Goal: Information Seeking & Learning: Learn about a topic

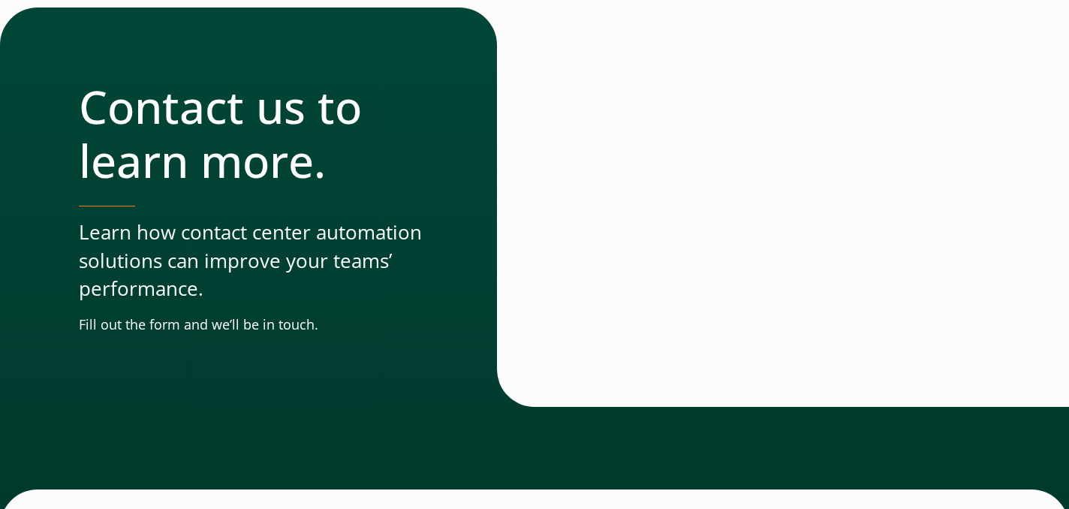
scroll to position [811, 0]
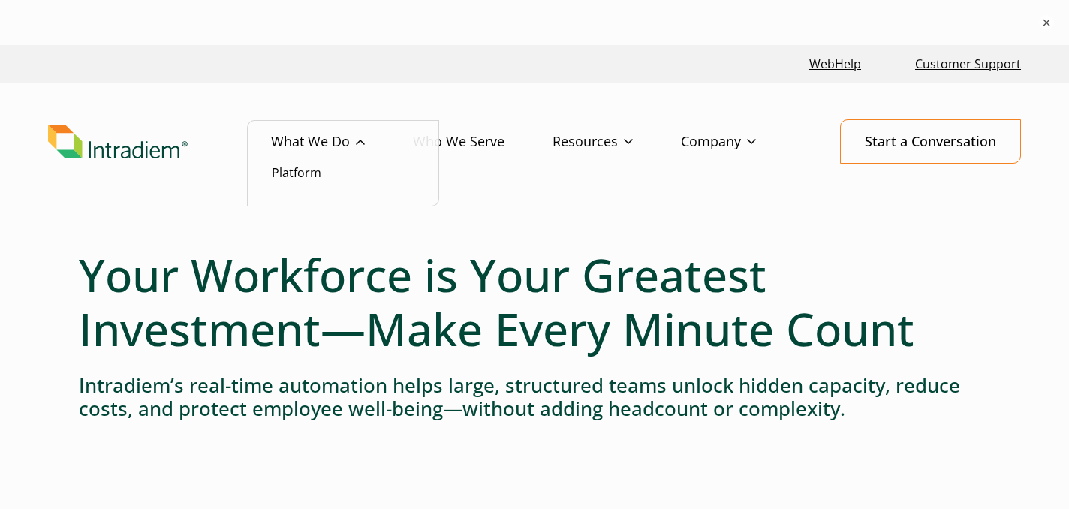
click at [283, 131] on link "What We Do" at bounding box center [342, 142] width 142 height 44
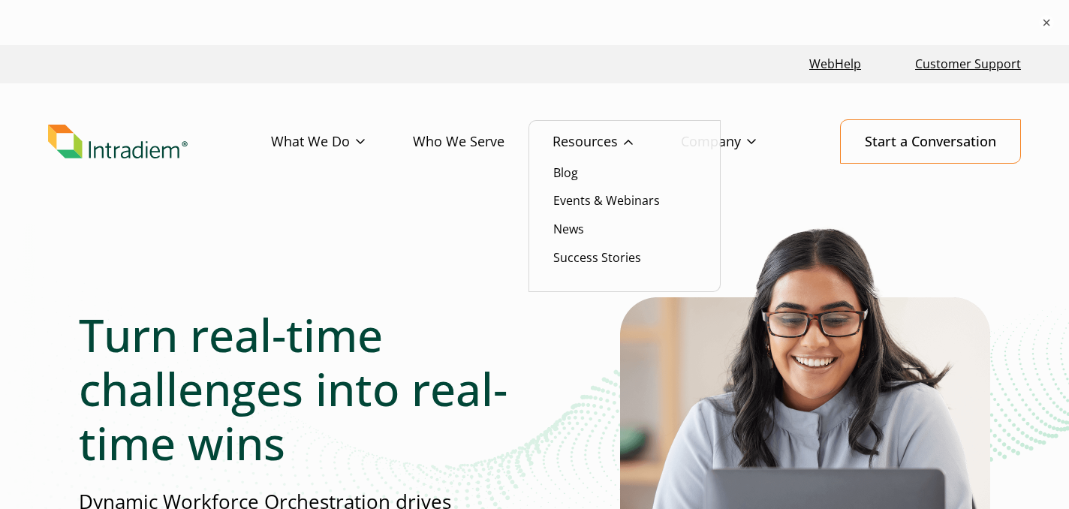
click at [582, 149] on link "Resources" at bounding box center [616, 142] width 128 height 44
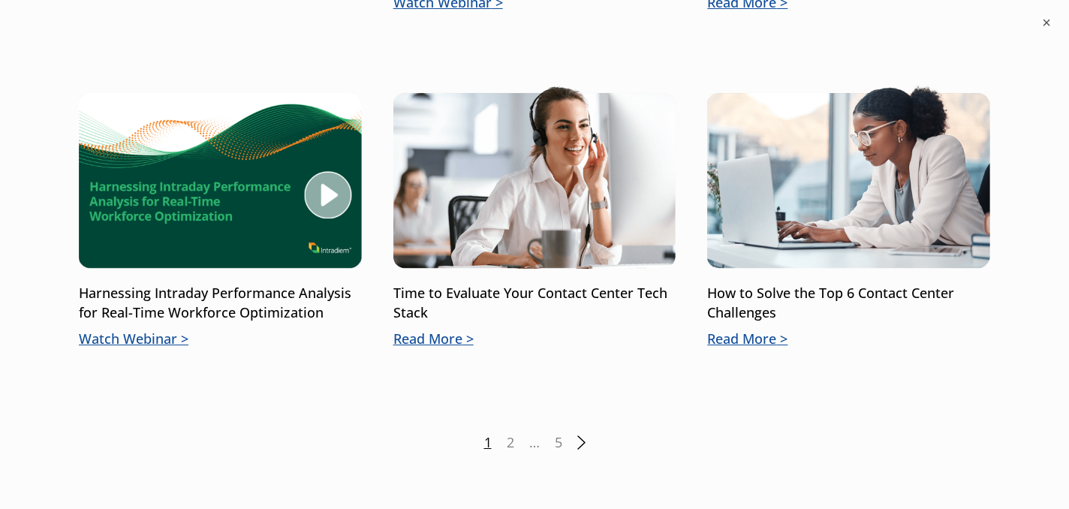
scroll to position [2115, 0]
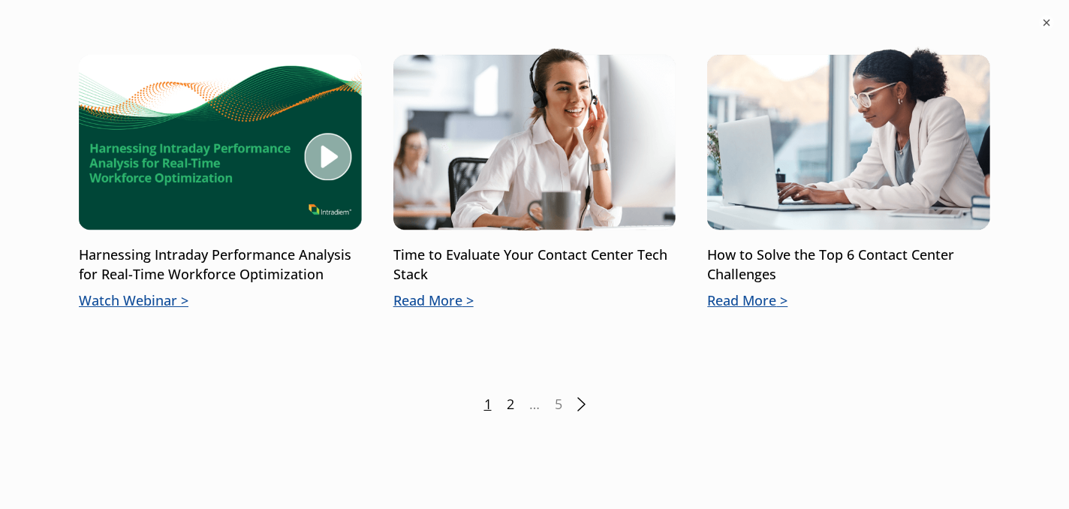
click at [507, 411] on link "2" at bounding box center [511, 405] width 8 height 20
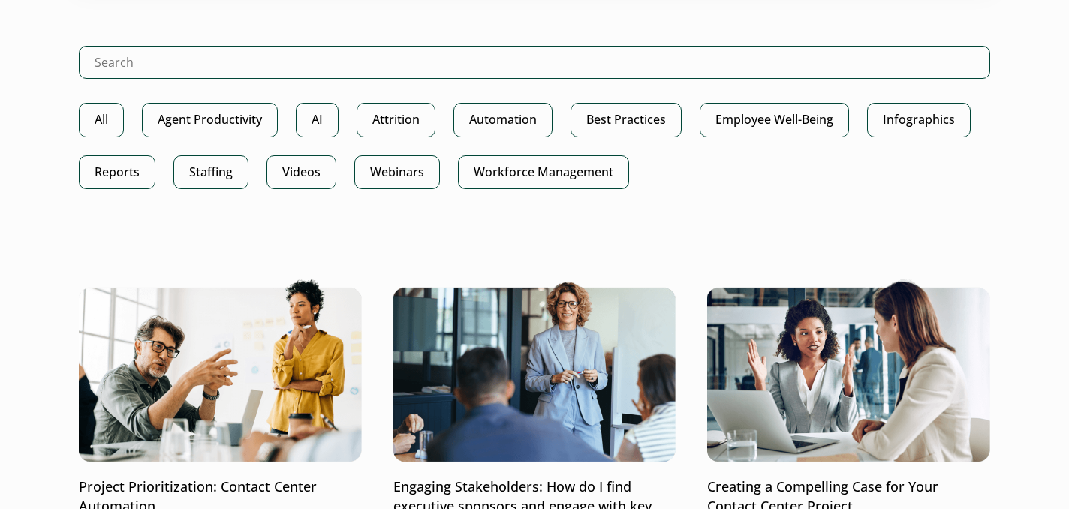
scroll to position [813, 0]
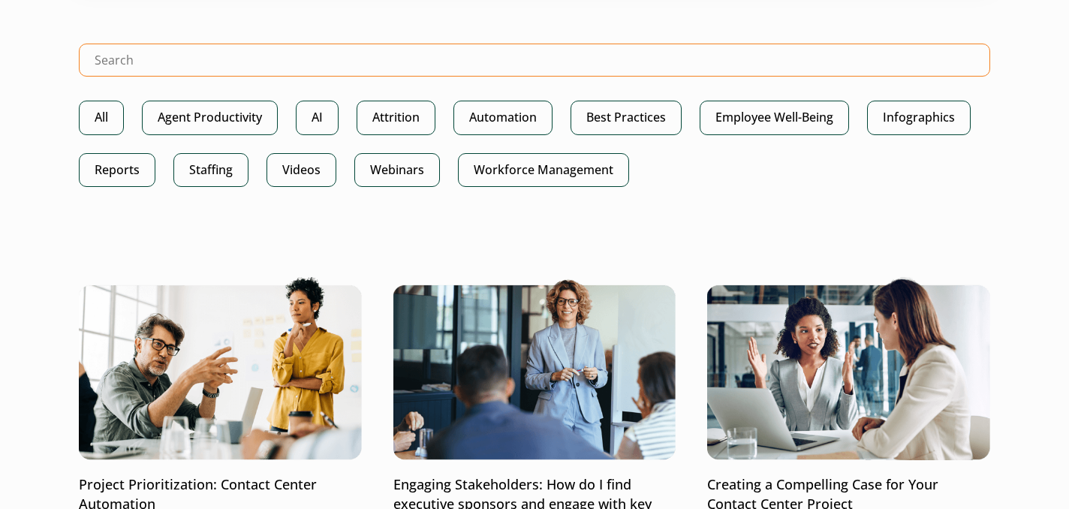
click at [176, 65] on input "Search Intradiem" at bounding box center [534, 60] width 911 height 33
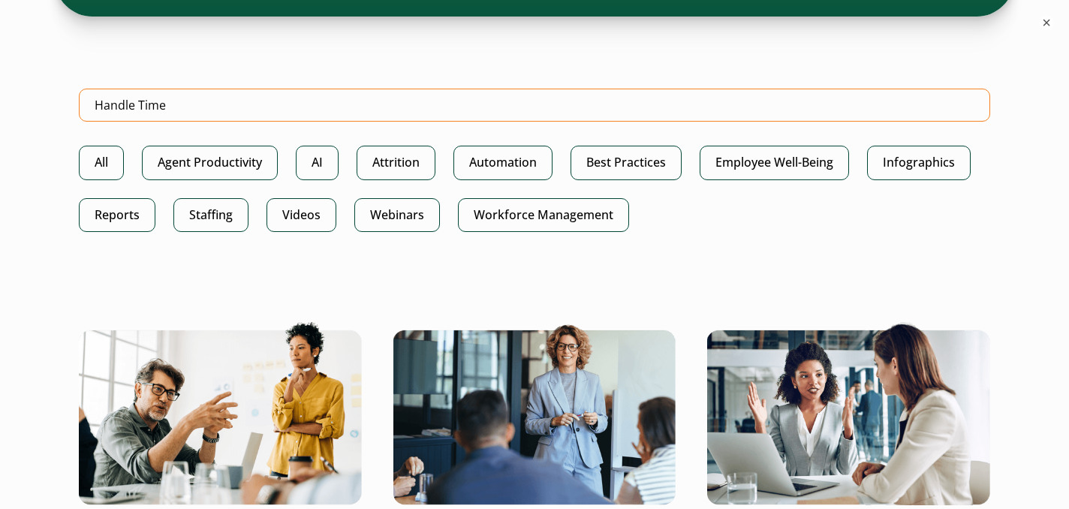
type input "Handle Time"
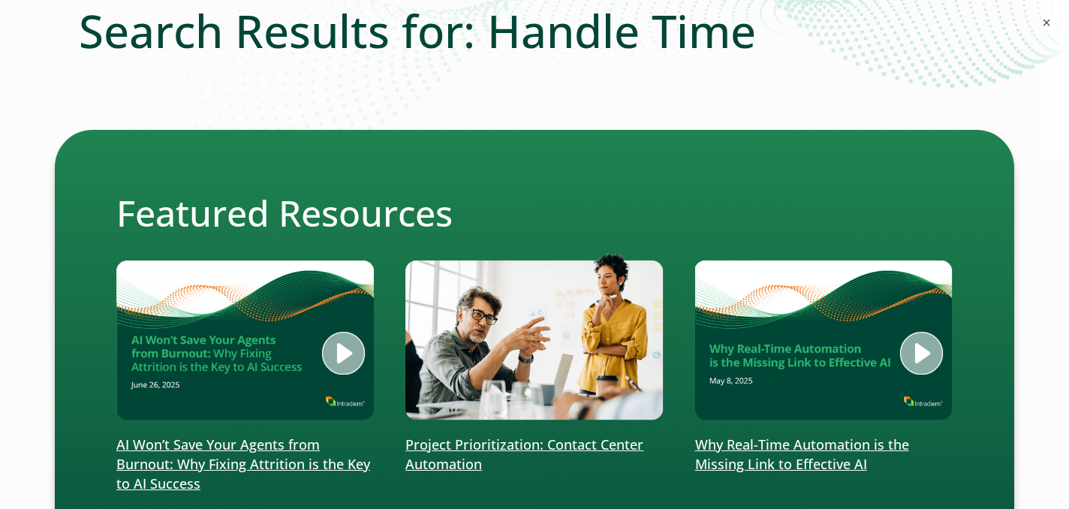
scroll to position [273, 0]
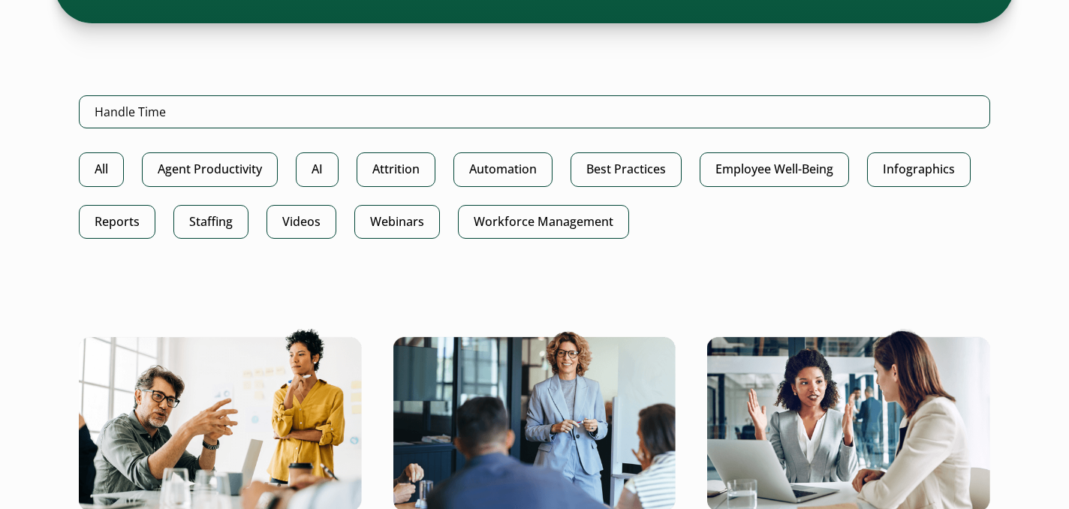
scroll to position [747, 0]
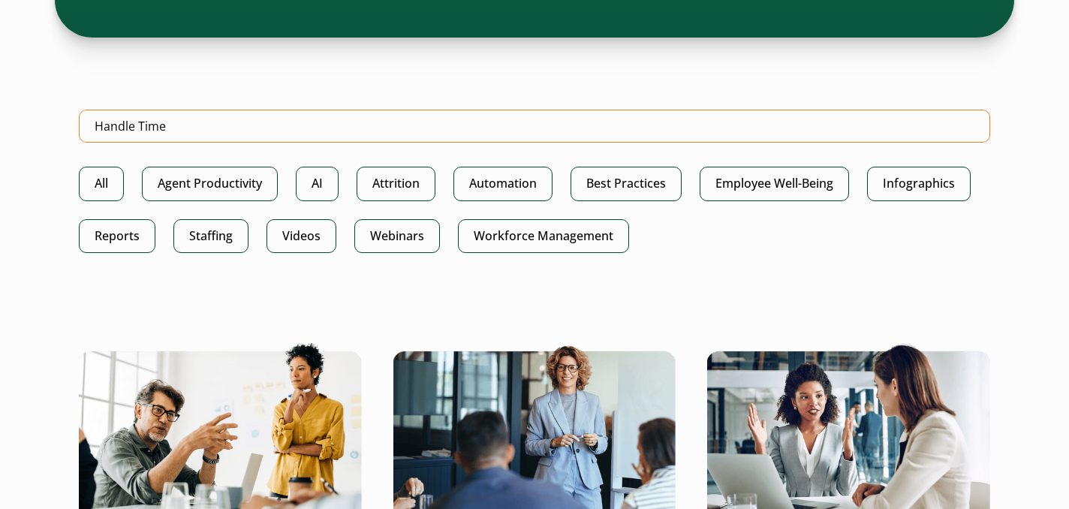
drag, startPoint x: 179, startPoint y: 125, endPoint x: 18, endPoint y: 109, distance: 162.2
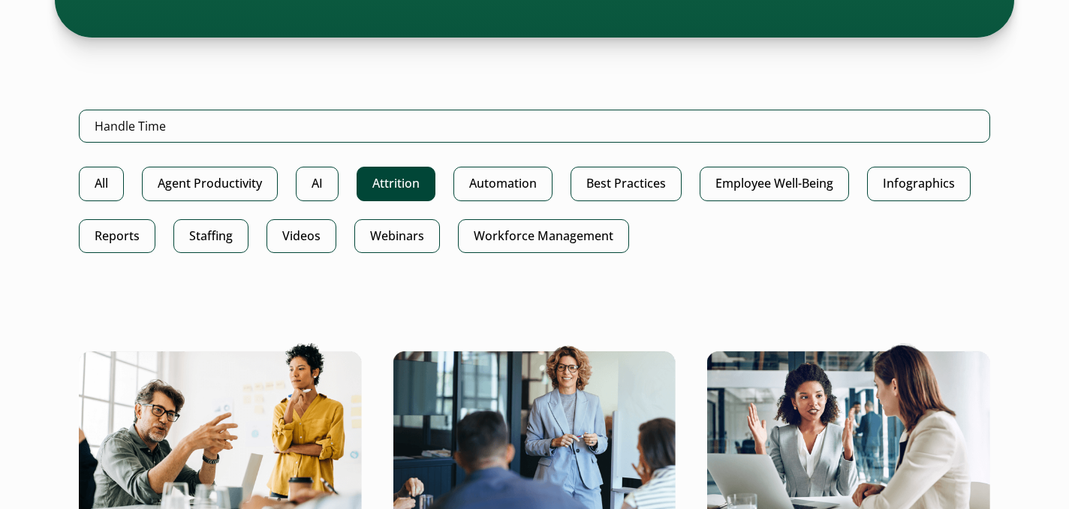
click at [405, 186] on link "Attrition" at bounding box center [395, 184] width 79 height 34
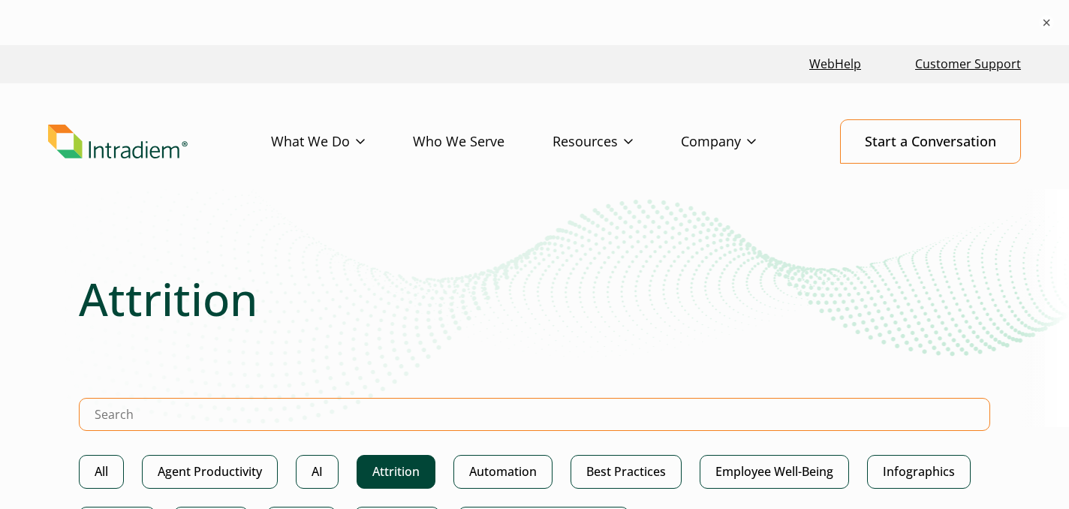
click at [192, 418] on input "Search Intradiem" at bounding box center [534, 414] width 911 height 33
type input "Wellness"
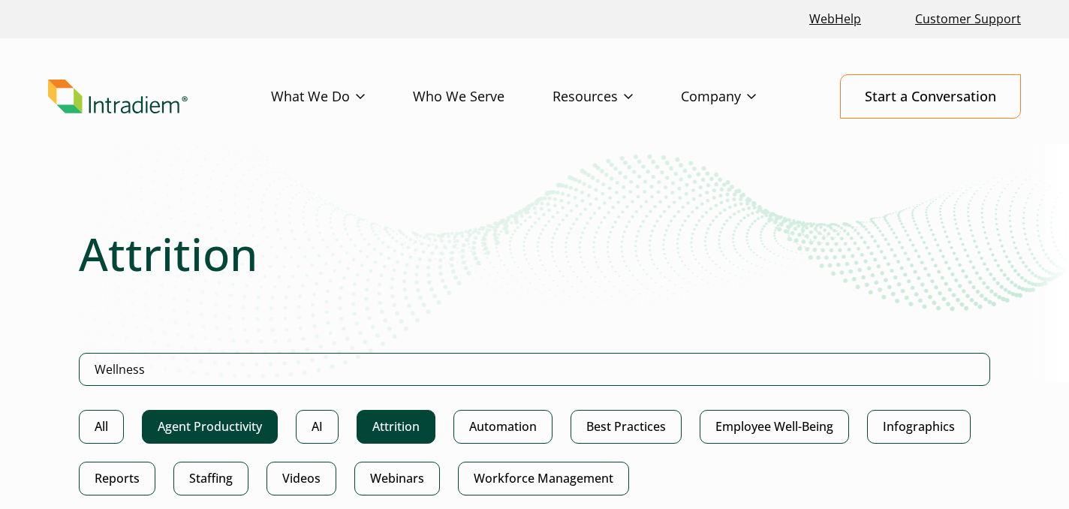
click at [218, 423] on link "Agent Productivity" at bounding box center [210, 427] width 136 height 34
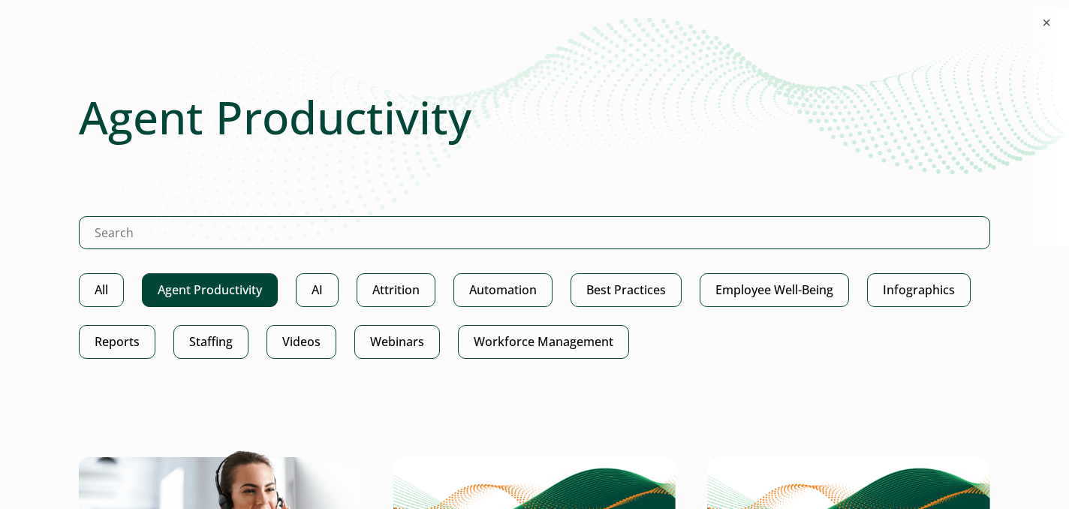
scroll to position [141, 0]
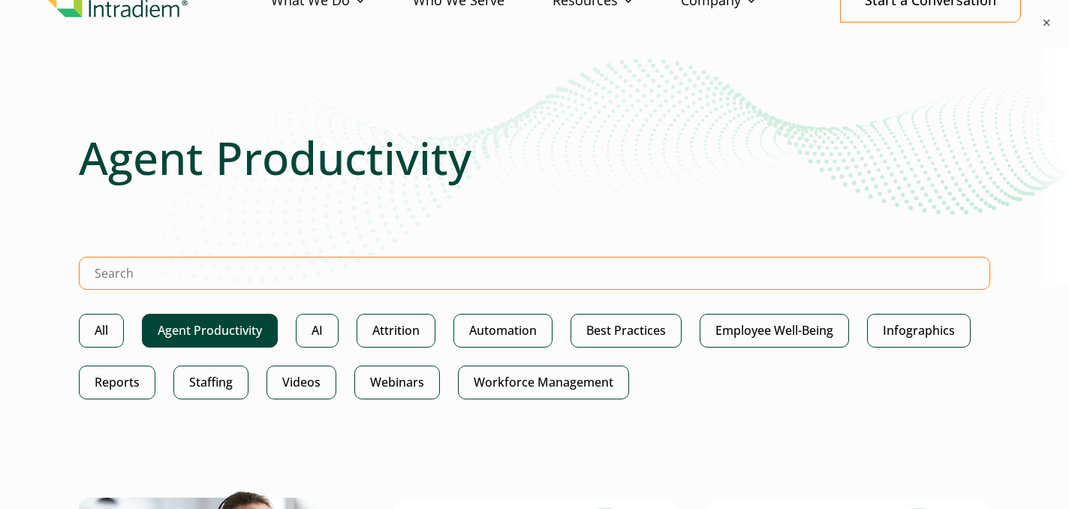
click at [155, 272] on input "Search Intradiem" at bounding box center [534, 273] width 911 height 33
type input "User productivity"
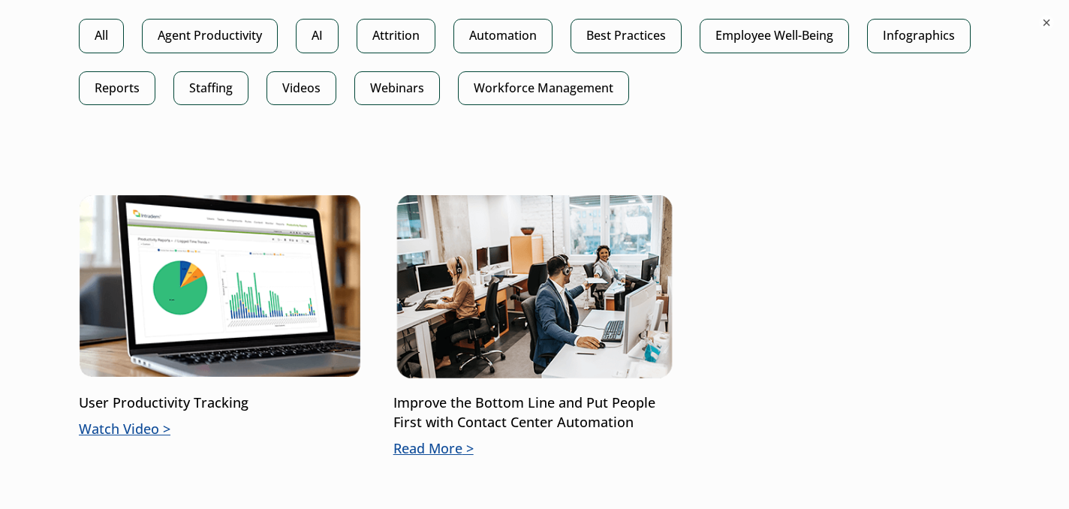
scroll to position [940, 0]
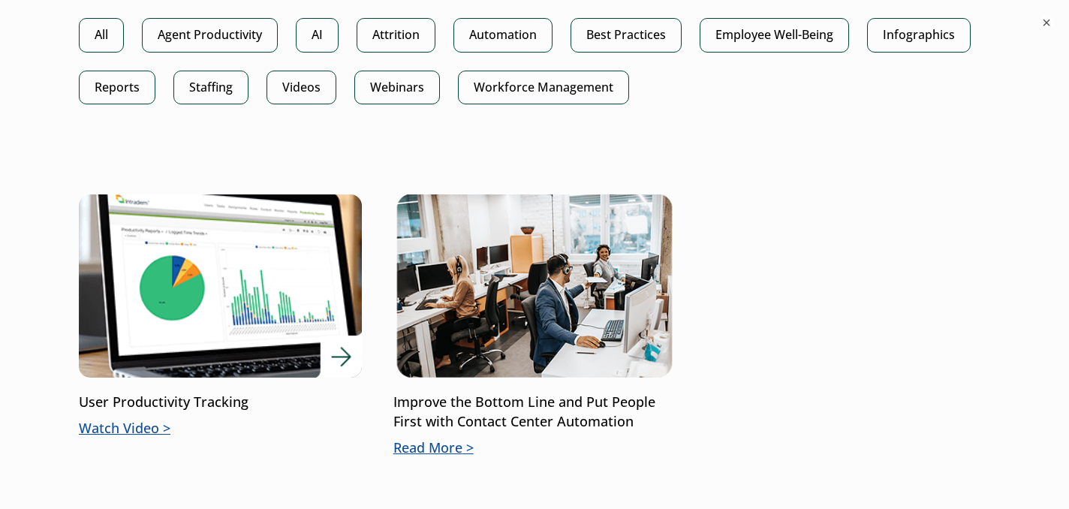
click at [228, 311] on img at bounding box center [219, 286] width 339 height 221
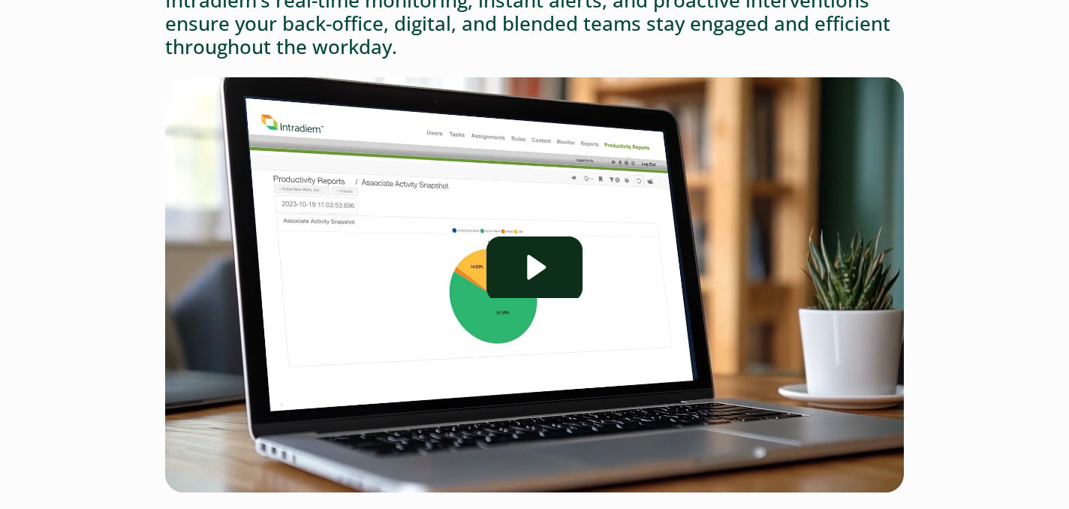
scroll to position [278, 0]
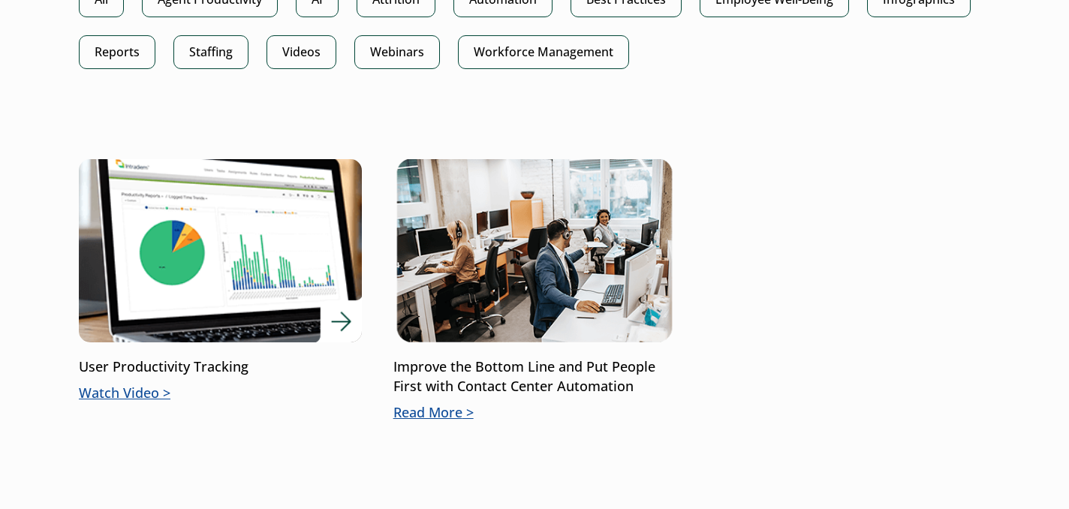
scroll to position [940, 0]
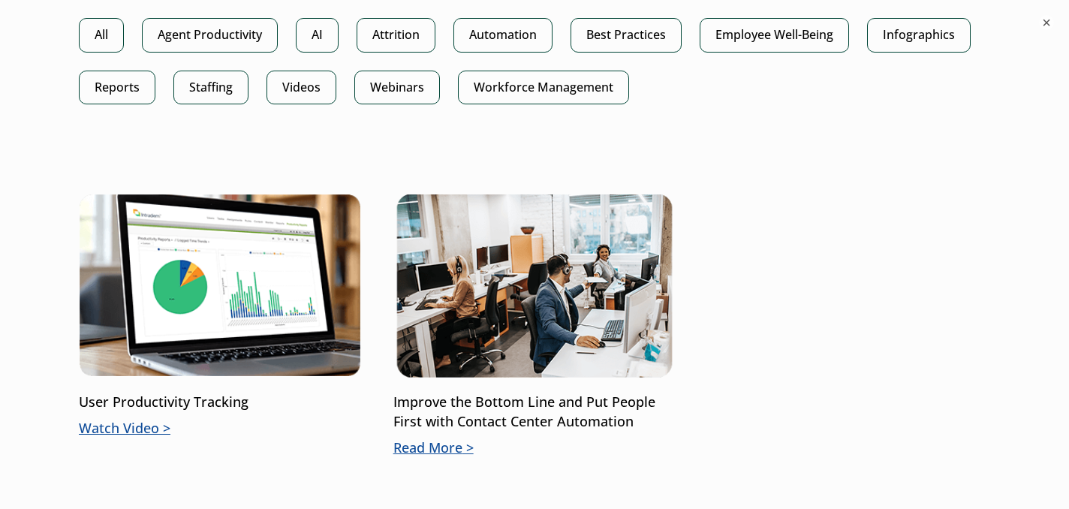
drag, startPoint x: 170, startPoint y: 209, endPoint x: 556, endPoint y: 36, distance: 422.6
